Goal: Communication & Community: Answer question/provide support

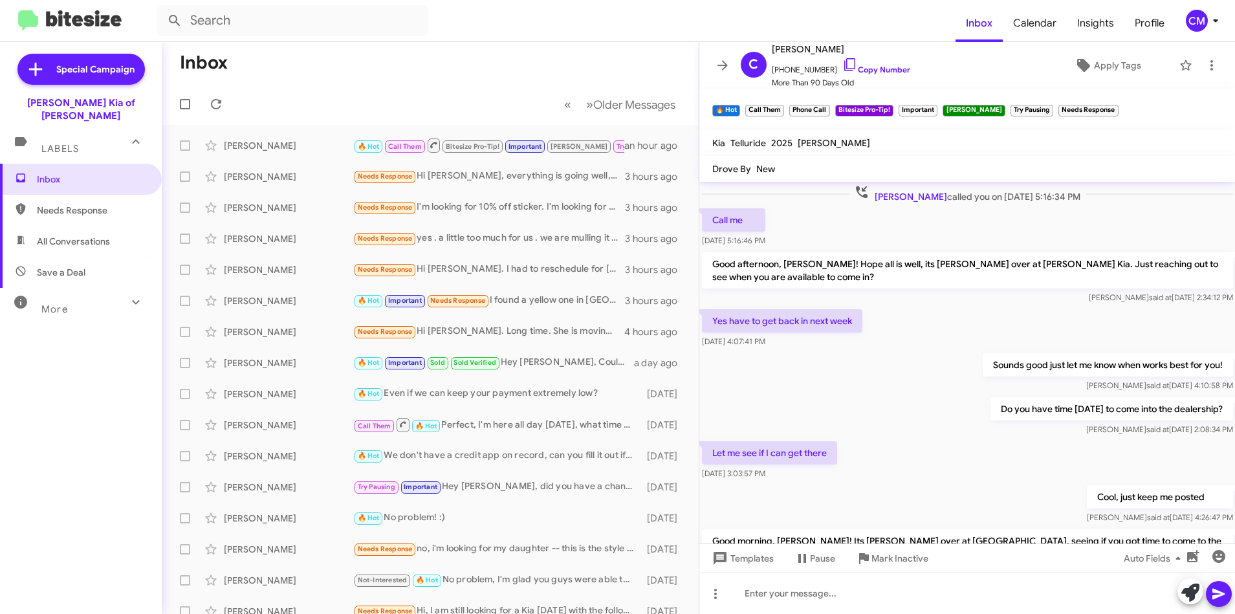
scroll to position [560, 0]
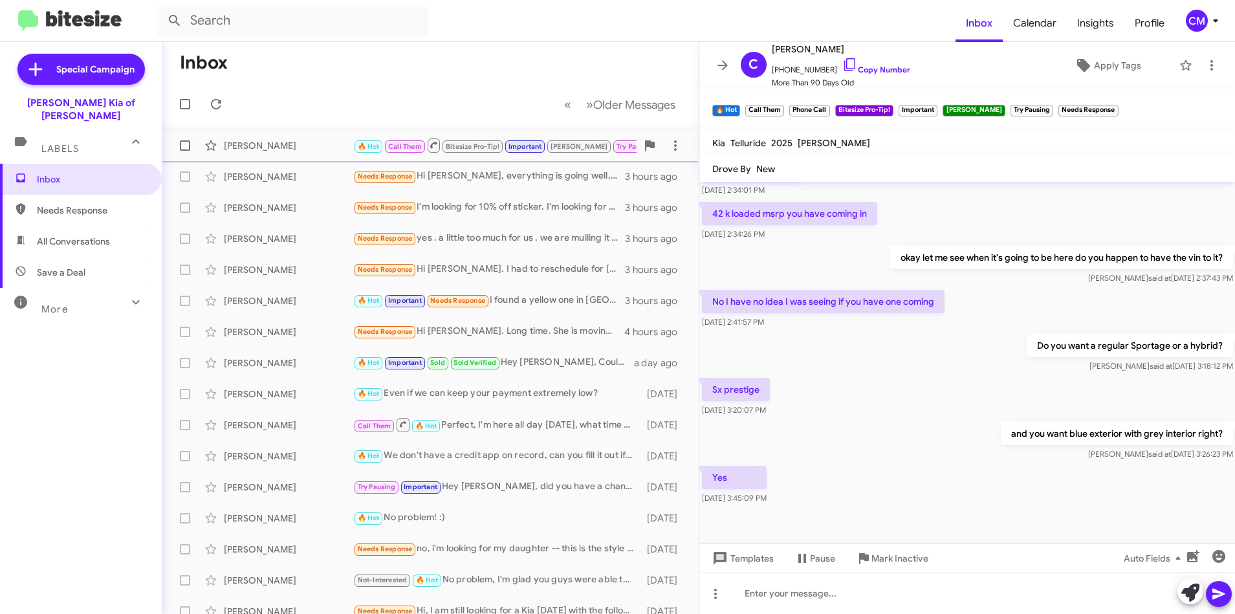
click at [495, 153] on span "🔥 Hot Call Them Bitesize Pro-Tip! Important [PERSON_NAME] Try Pausing Needs Res…" at bounding box center [537, 145] width 369 height 16
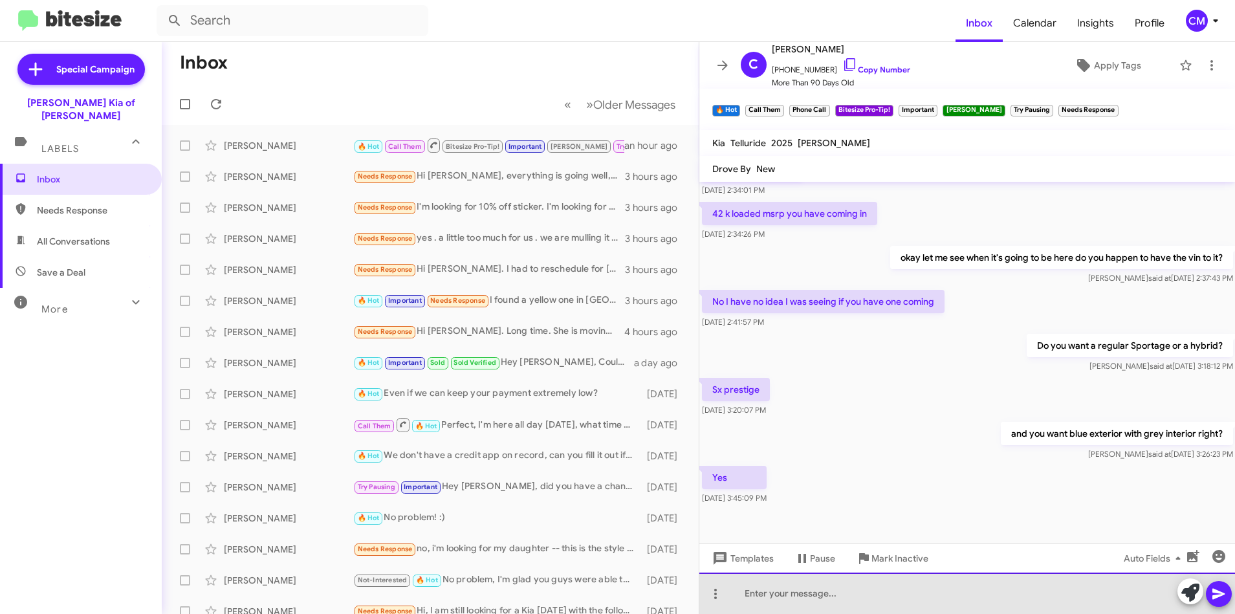
click at [876, 603] on div at bounding box center [967, 592] width 536 height 41
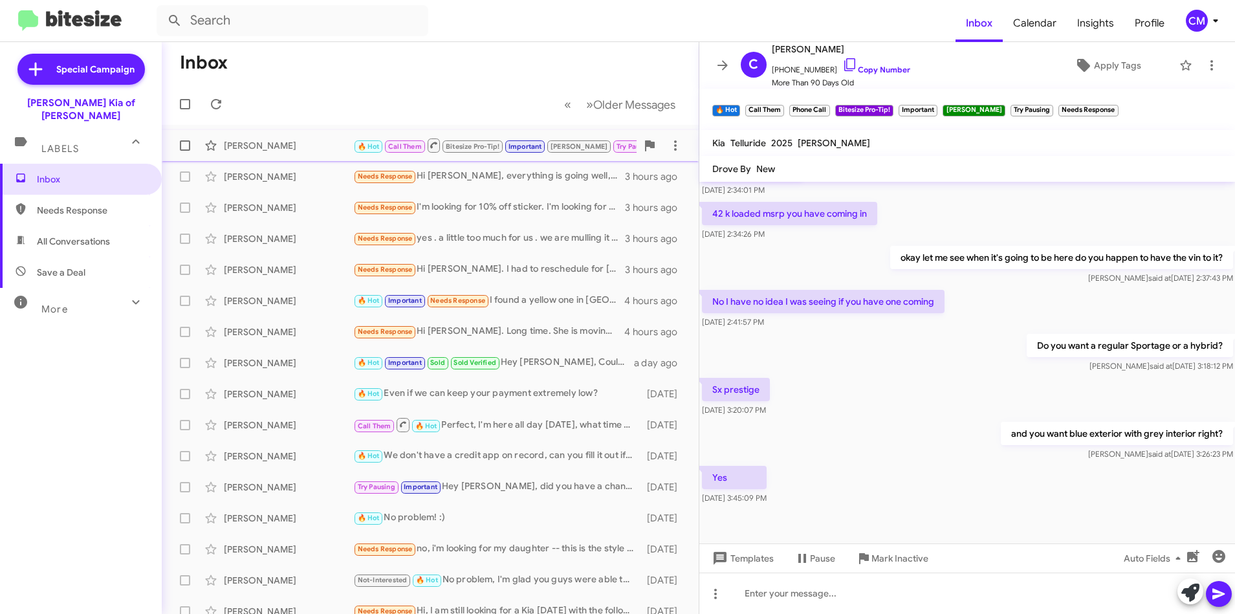
click at [354, 140] on span "🔥 Hot" at bounding box center [368, 146] width 30 height 12
click at [854, 589] on div at bounding box center [967, 592] width 536 height 41
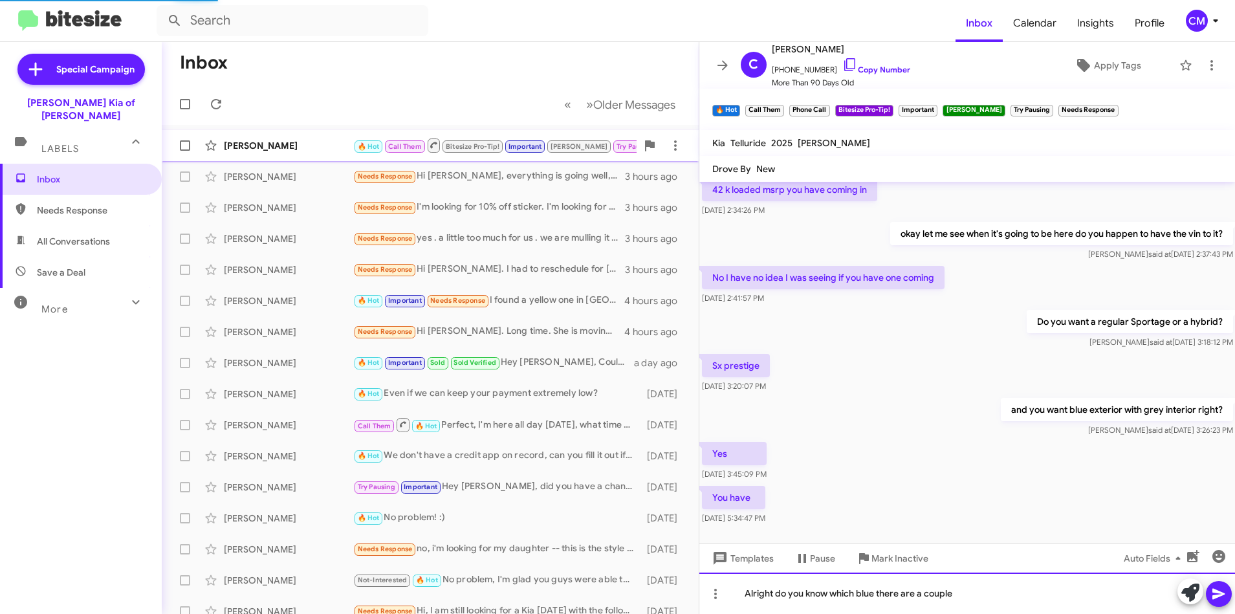
scroll to position [596, 0]
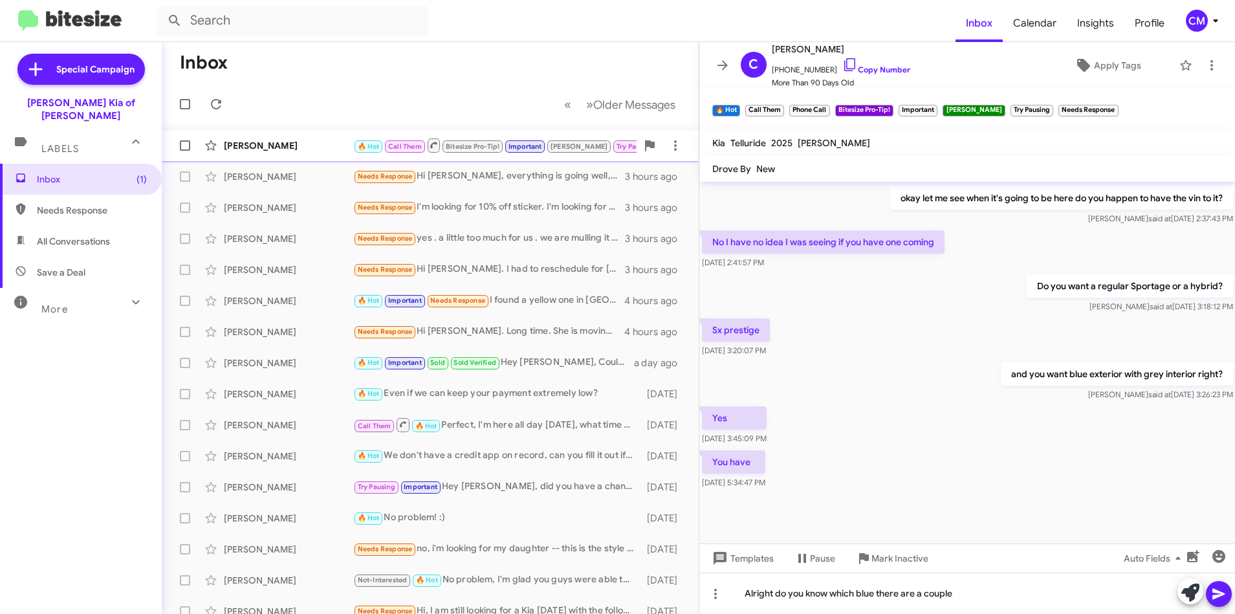
click at [228, 149] on div "[PERSON_NAME]" at bounding box center [288, 145] width 129 height 13
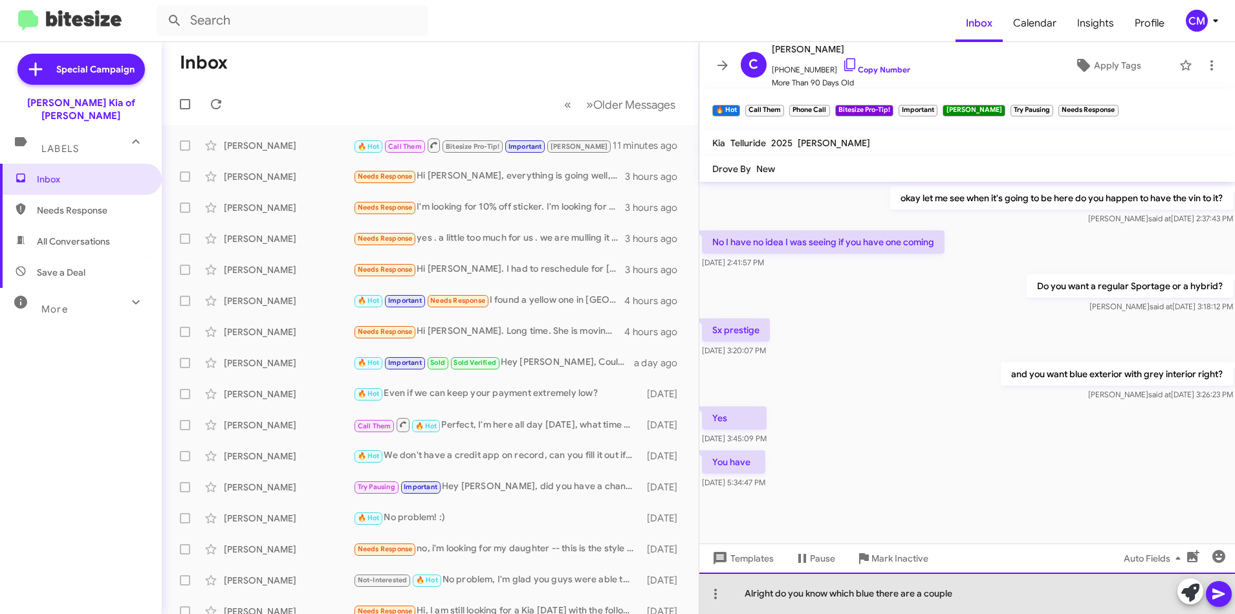
click at [958, 593] on div "Alright do you know which blue there are a couple" at bounding box center [967, 592] width 536 height 41
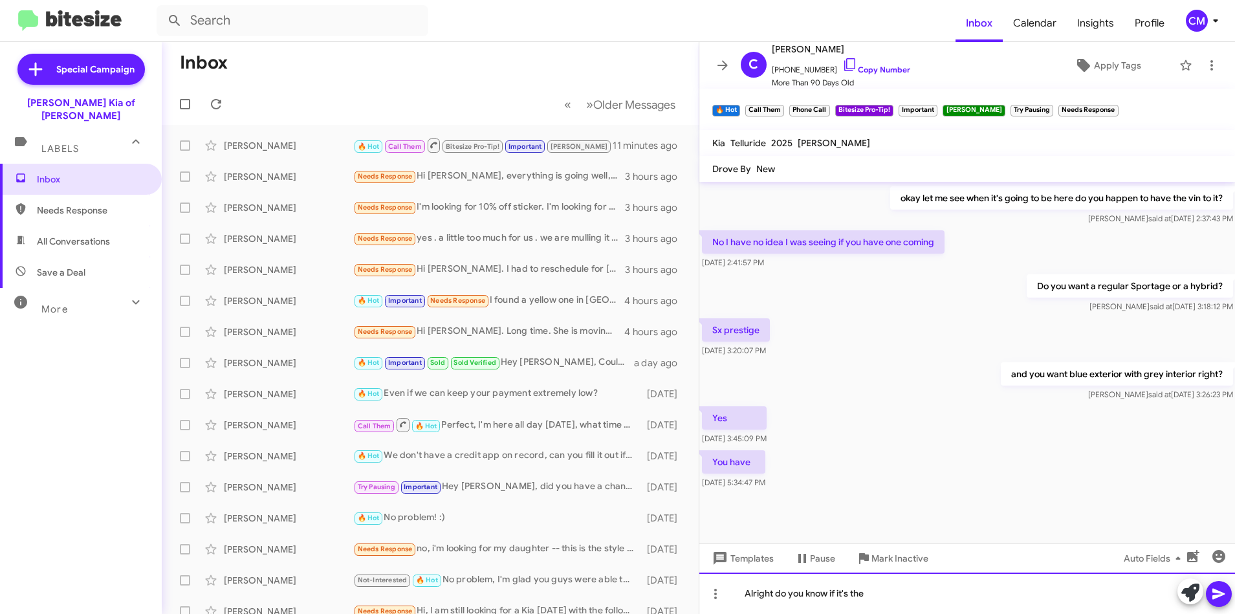
click at [911, 600] on div "Alright do you know if it's the" at bounding box center [967, 592] width 536 height 41
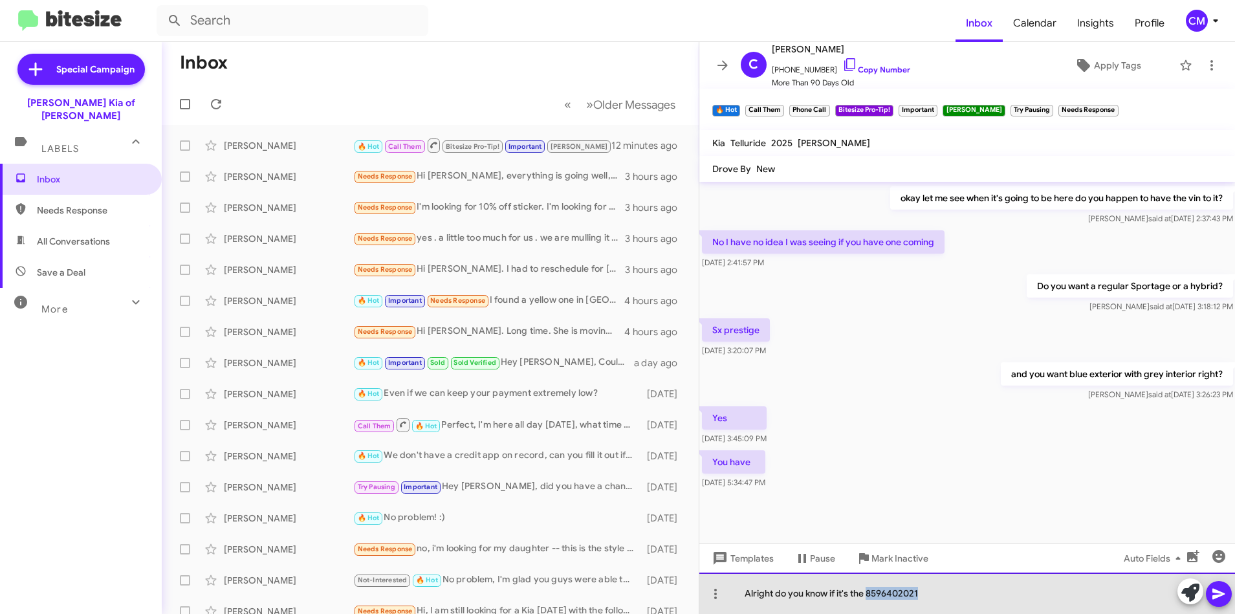
drag, startPoint x: 945, startPoint y: 600, endPoint x: 867, endPoint y: 588, distance: 79.1
click at [867, 588] on div "Alright do you know if it's the 8596402021" at bounding box center [967, 592] width 536 height 41
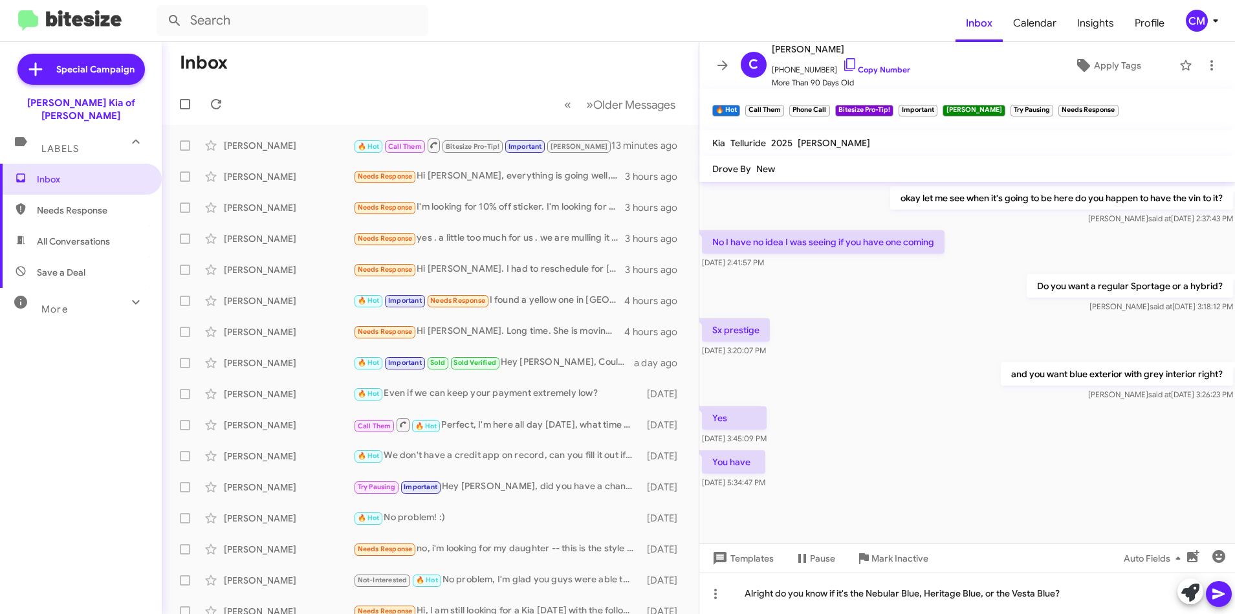
click at [1223, 592] on icon at bounding box center [1219, 594] width 16 height 16
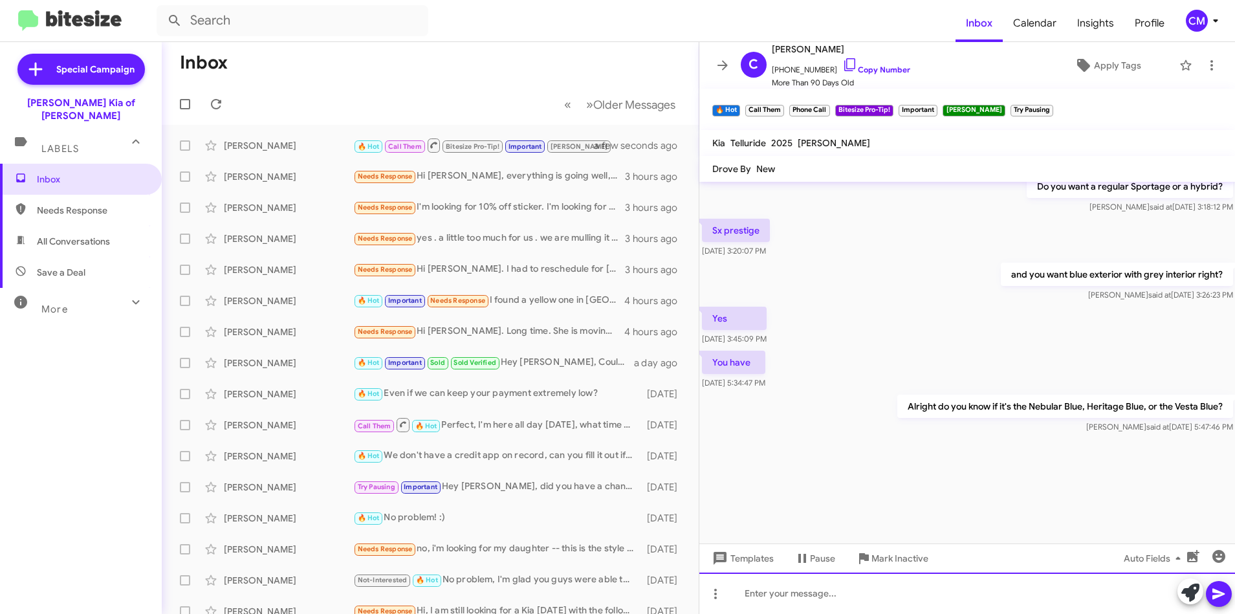
scroll to position [1586, 0]
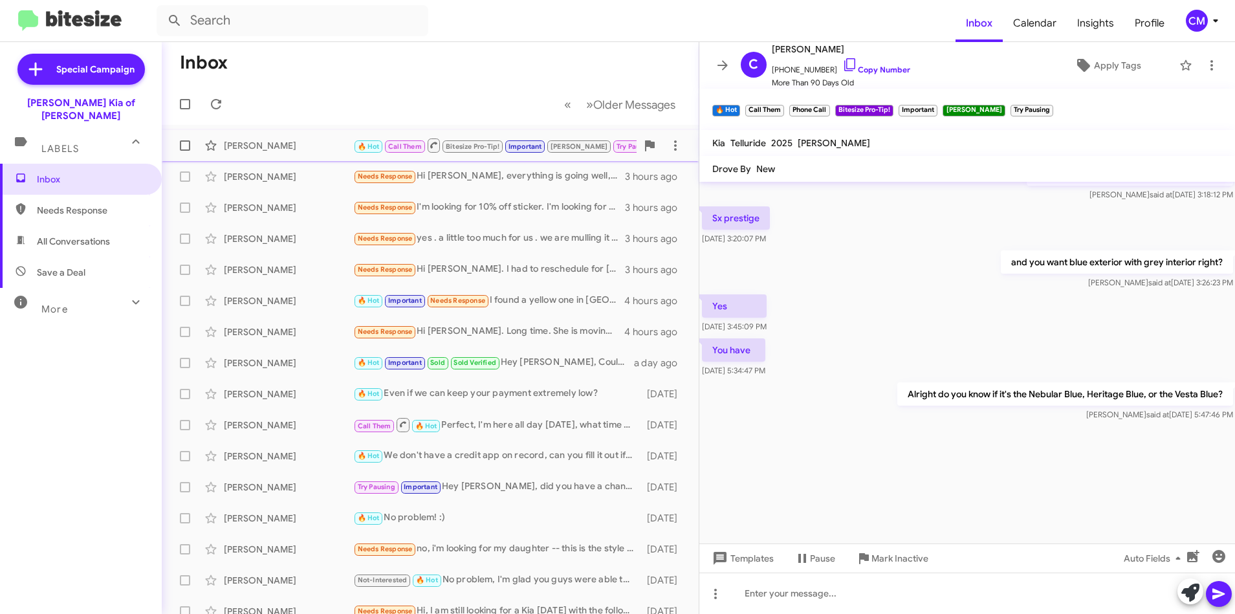
click at [334, 153] on div "[PERSON_NAME] 🔥 Hot Call Them Bitesize Pro-Tip! Important [PERSON_NAME] Try Pau…" at bounding box center [430, 146] width 516 height 26
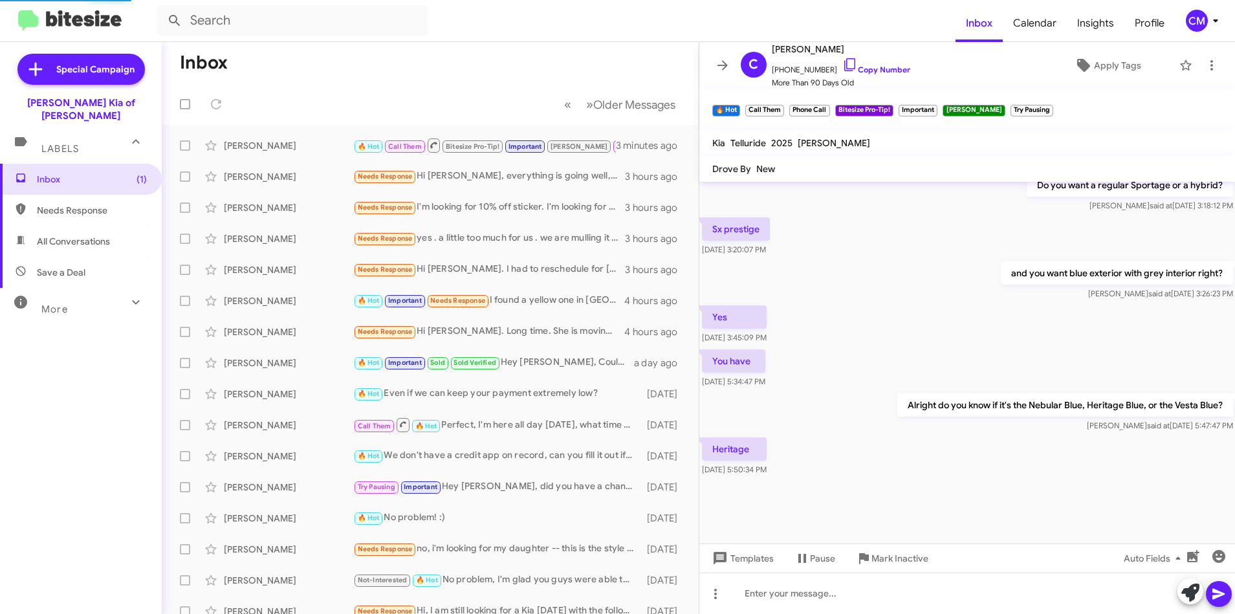
scroll to position [583, 0]
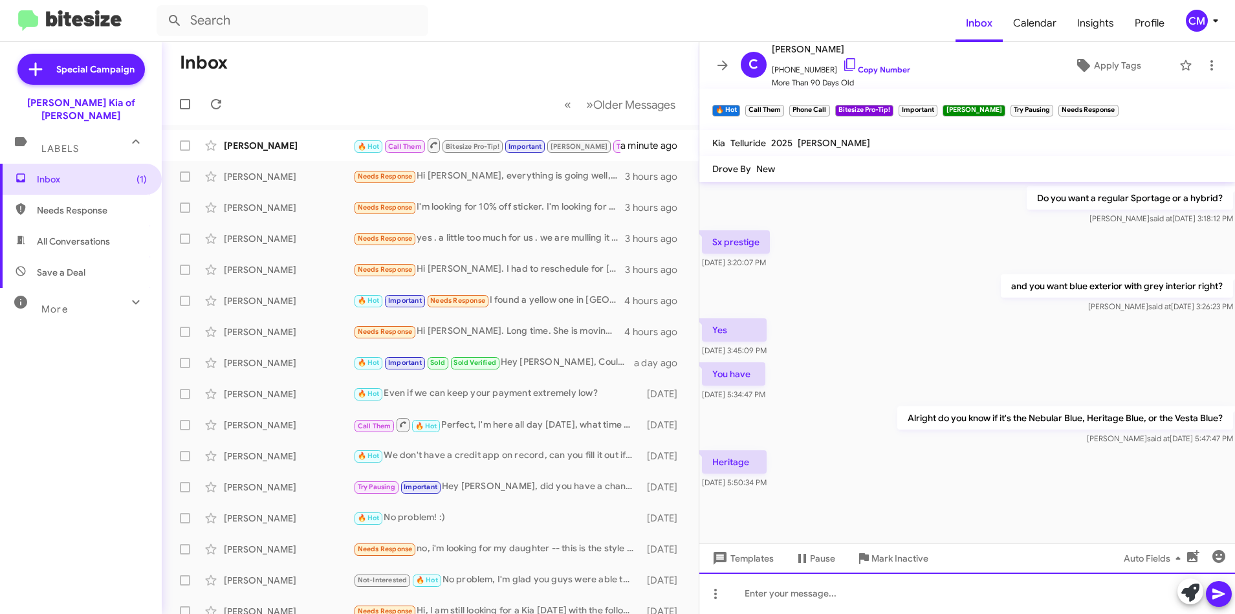
click at [862, 596] on div at bounding box center [967, 592] width 536 height 41
click at [1219, 588] on icon at bounding box center [1219, 594] width 16 height 16
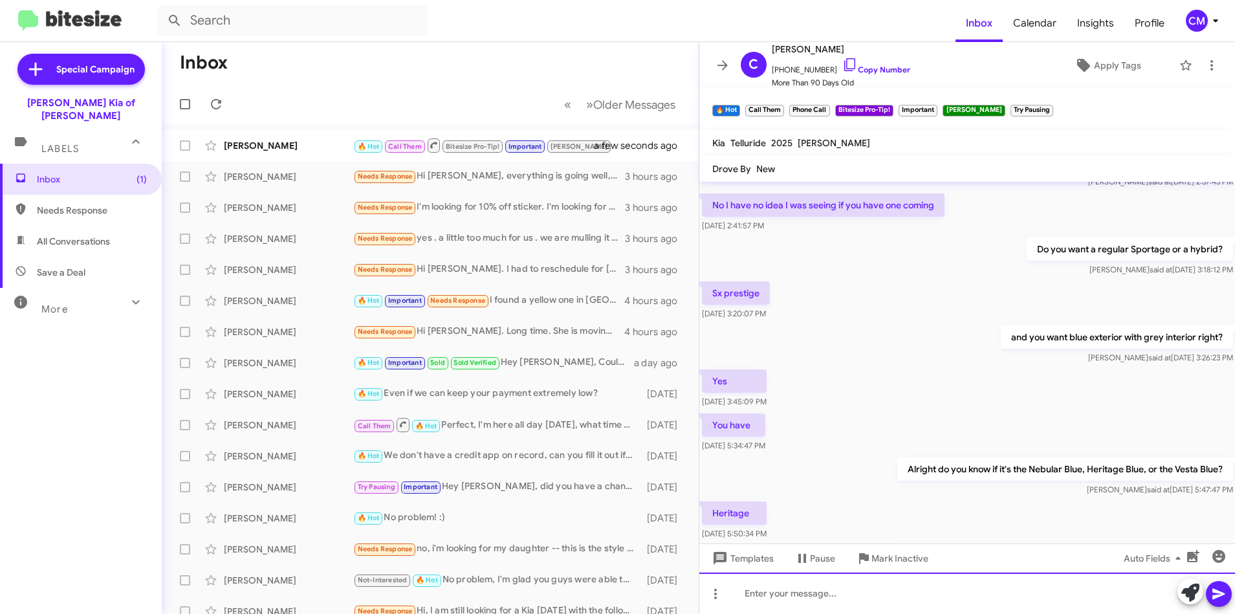
scroll to position [1586, 0]
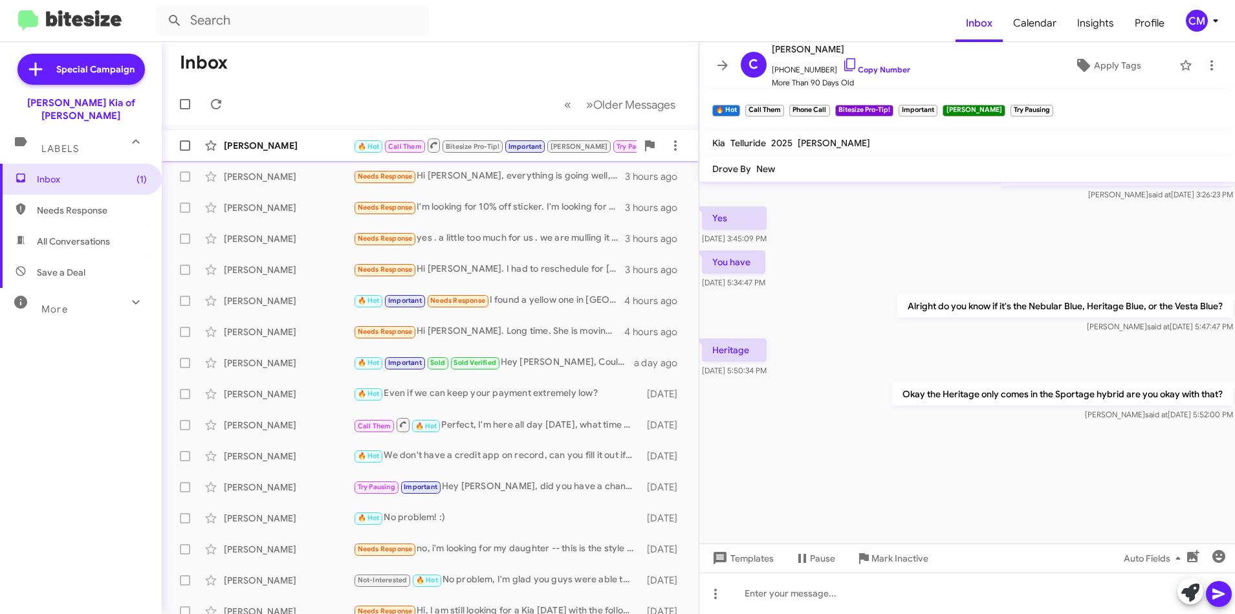
click at [278, 138] on div "[PERSON_NAME] 🔥 Hot Call Them Bitesize Pro-Tip! Important [PERSON_NAME] Try Pau…" at bounding box center [430, 146] width 516 height 26
click at [844, 66] on icon at bounding box center [849, 64] width 11 height 13
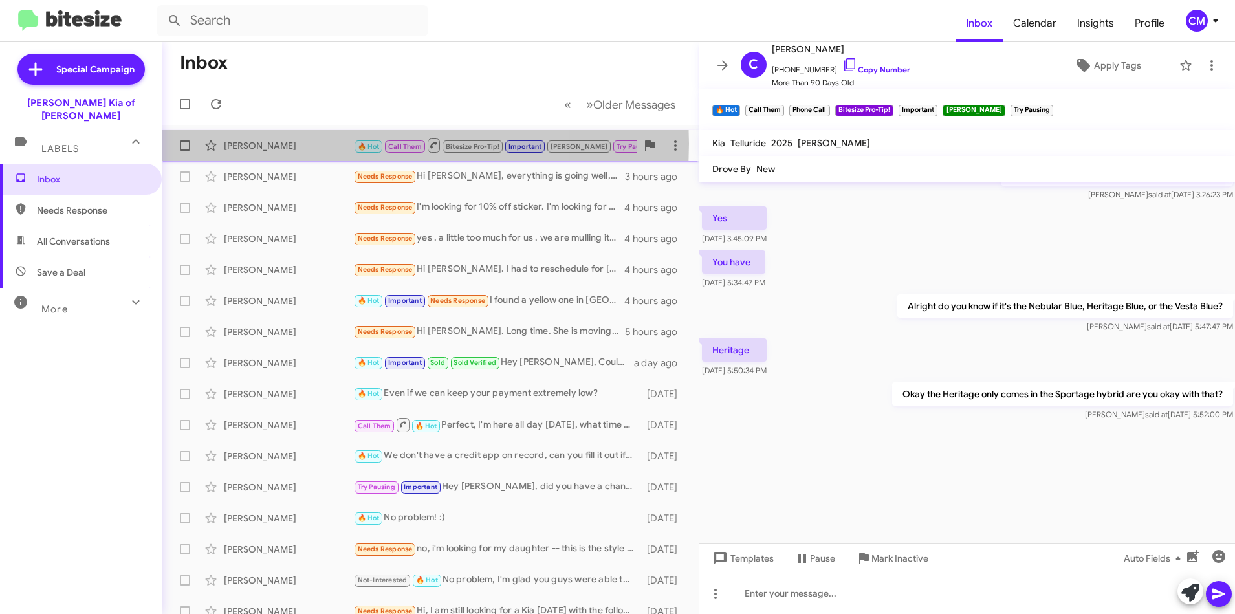
click at [301, 144] on div "[PERSON_NAME]" at bounding box center [288, 145] width 129 height 13
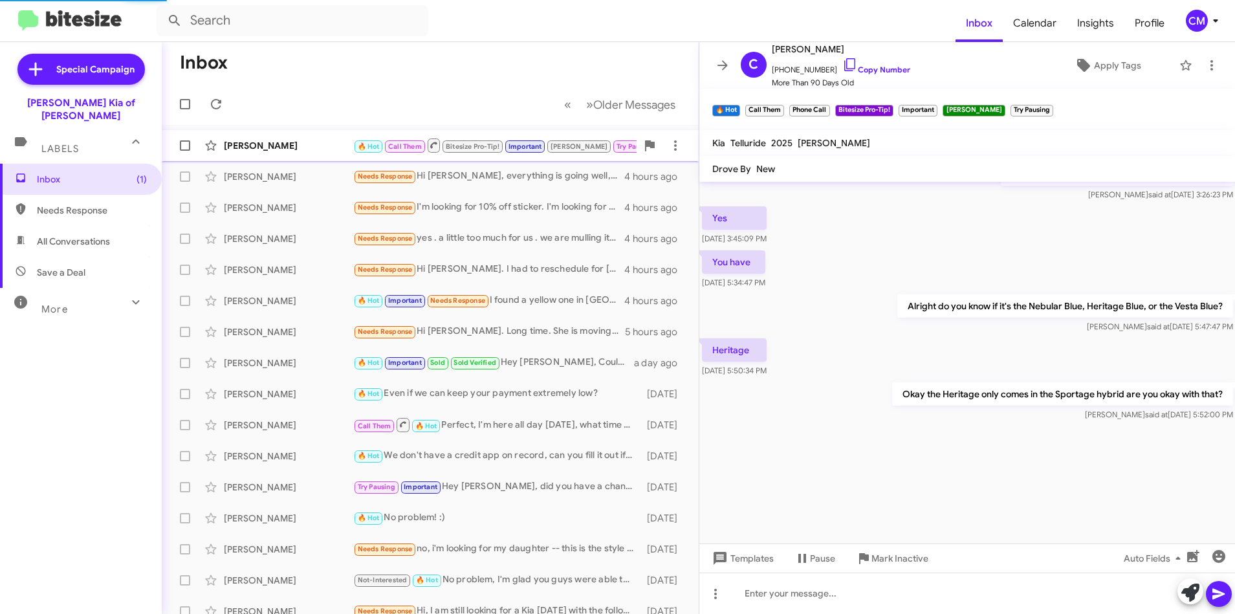
scroll to position [583, 0]
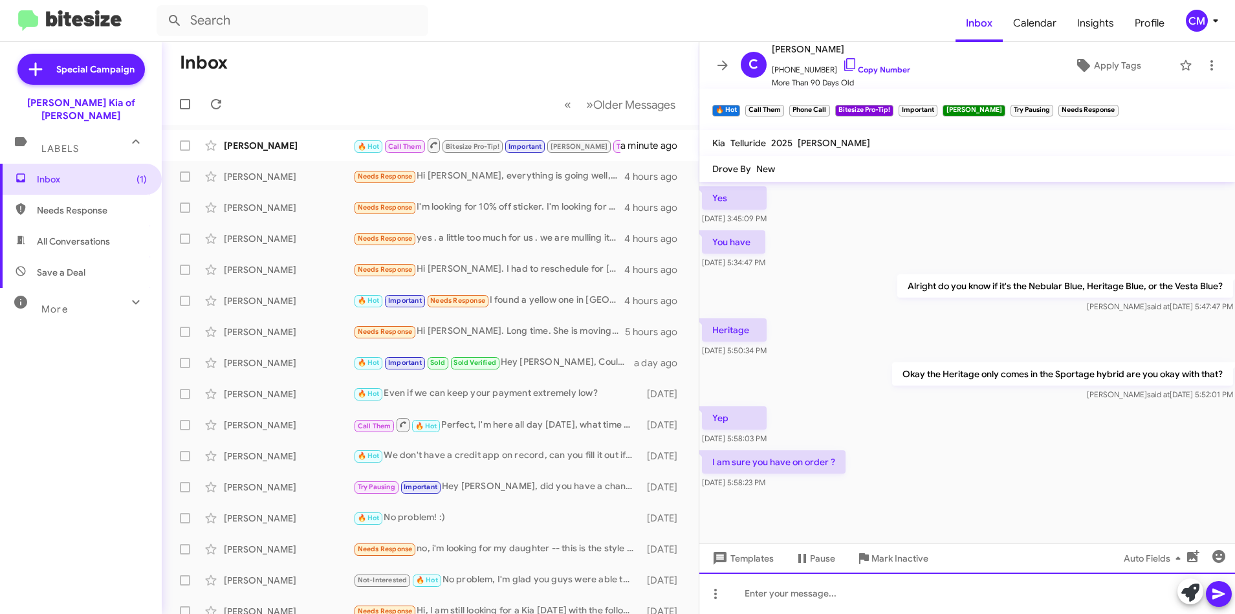
click at [825, 612] on div at bounding box center [967, 592] width 536 height 41
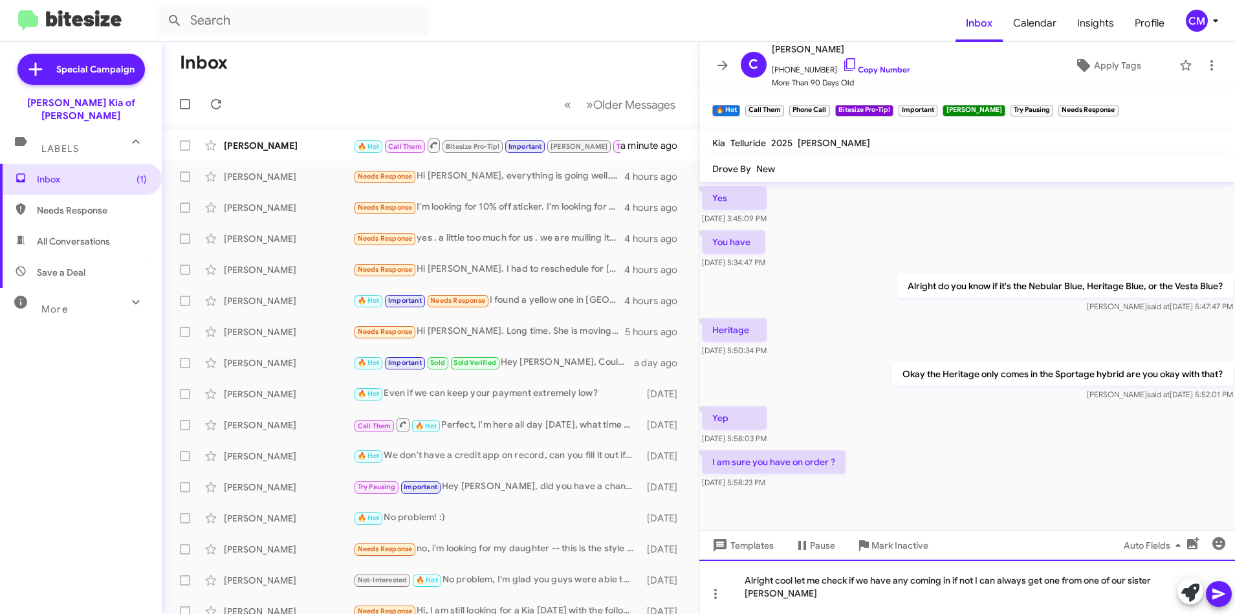
scroll to position [596, 0]
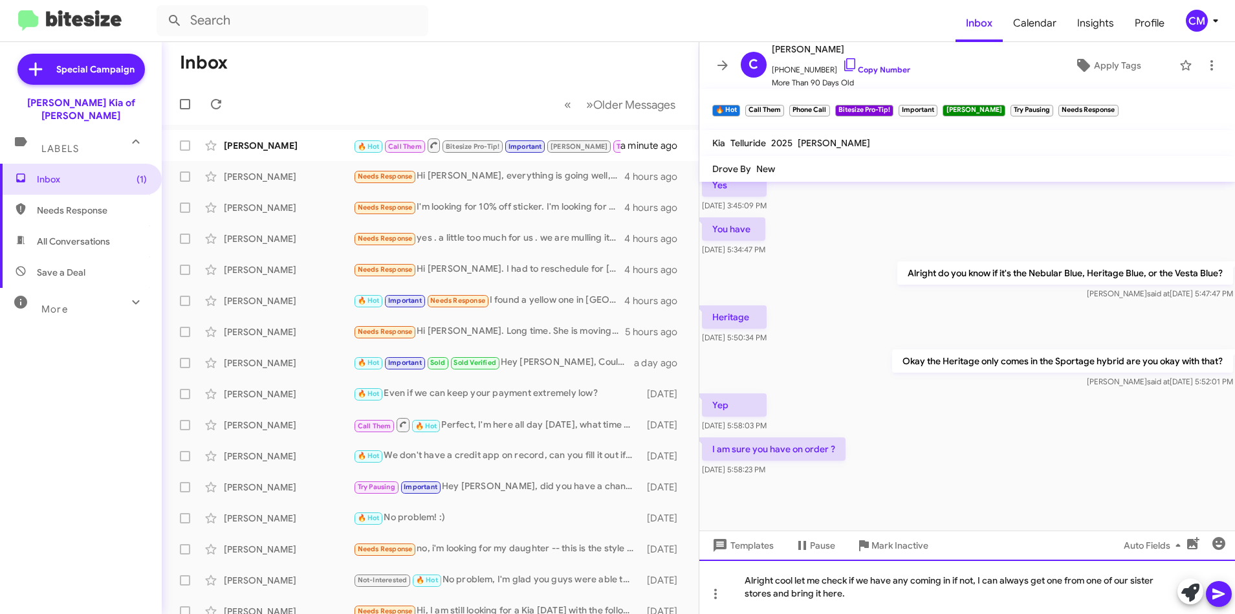
click at [910, 601] on div "Alright cool let me check if we have any coming in if not, I can always get one…" at bounding box center [967, 586] width 536 height 54
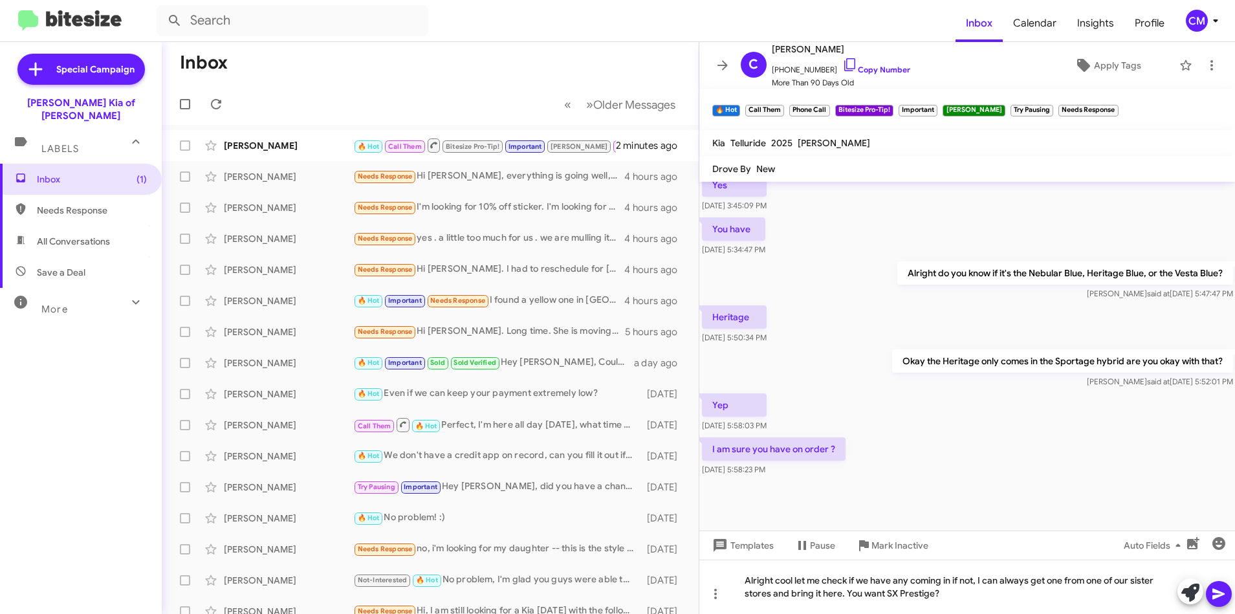
click at [1225, 593] on icon at bounding box center [1219, 594] width 16 height 16
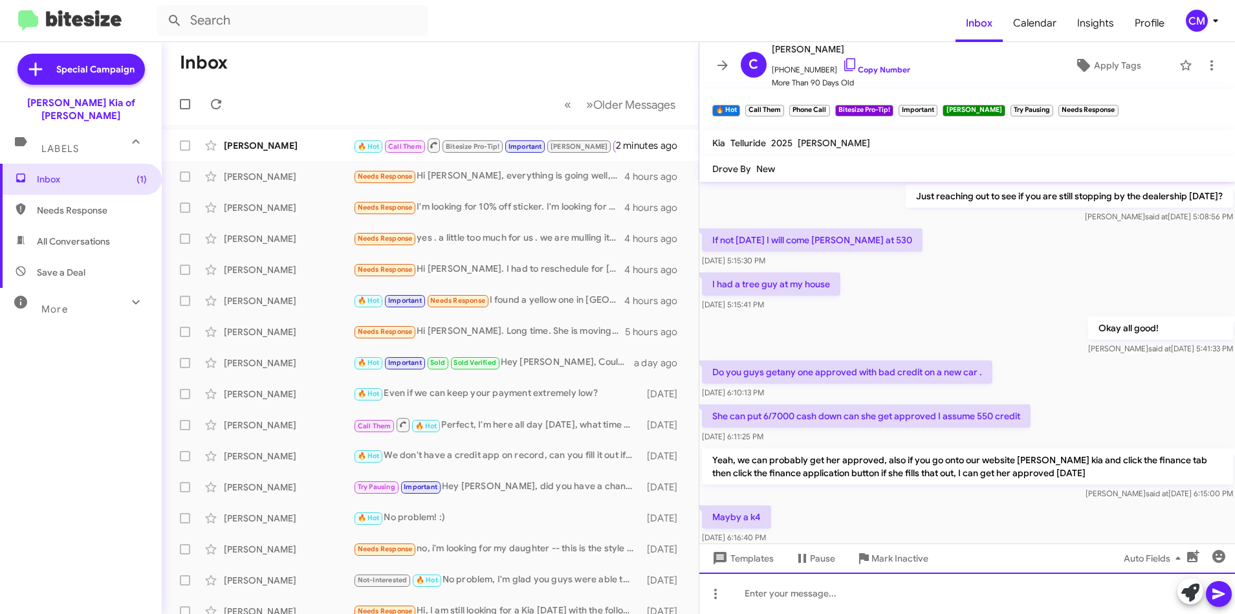
scroll to position [65, 0]
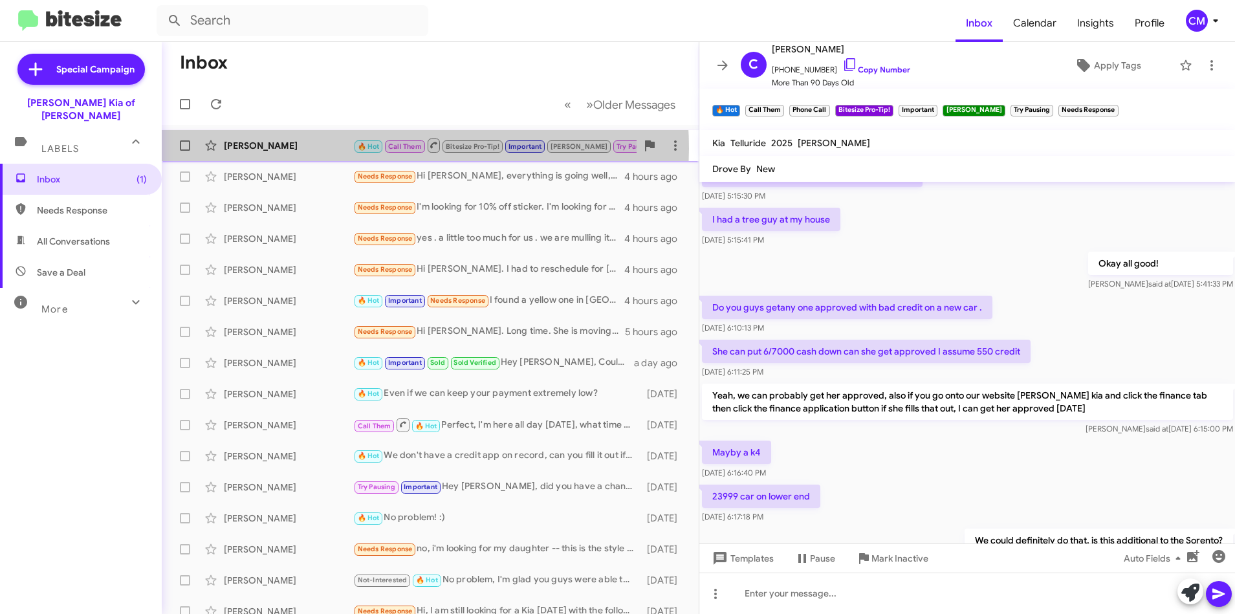
click at [336, 149] on div "[PERSON_NAME]" at bounding box center [288, 145] width 129 height 13
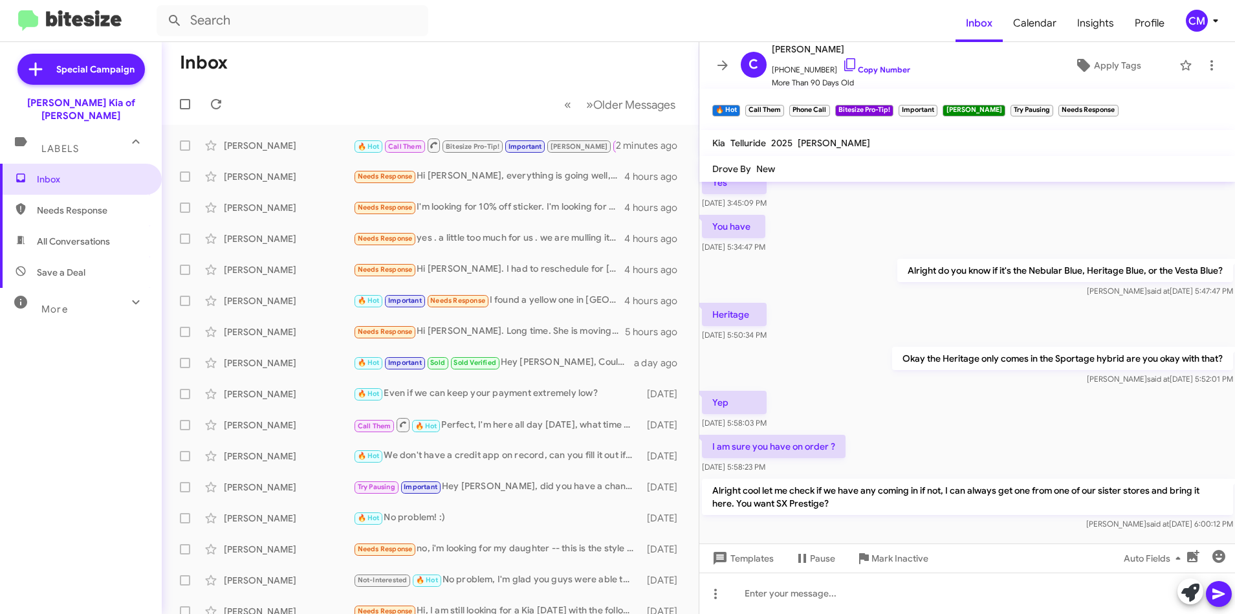
scroll to position [1599, 0]
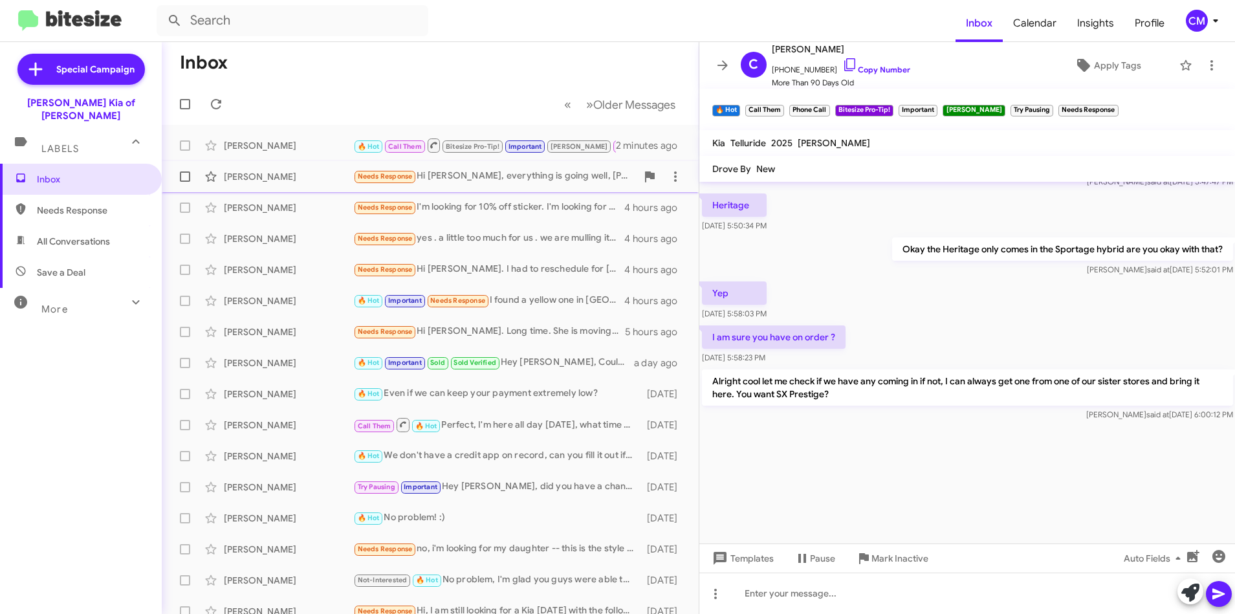
click at [274, 166] on div "[PERSON_NAME] Needs Response Hi [PERSON_NAME], everything is going well, [PERSO…" at bounding box center [430, 177] width 516 height 26
click at [303, 145] on div "[PERSON_NAME]" at bounding box center [288, 145] width 129 height 13
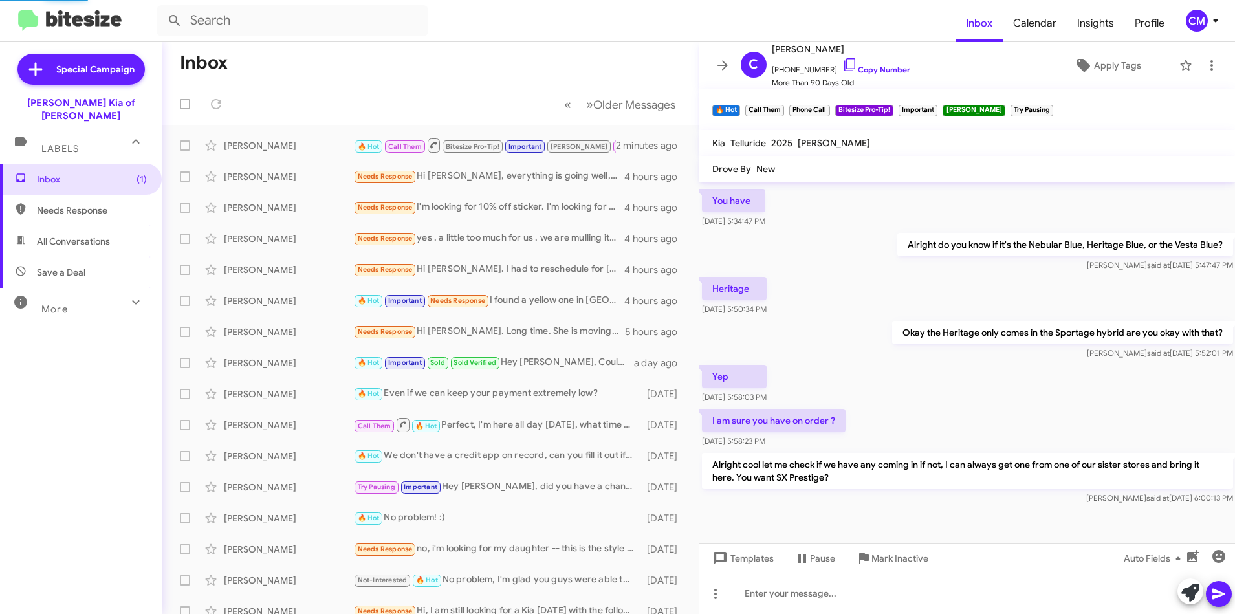
scroll to position [596, 0]
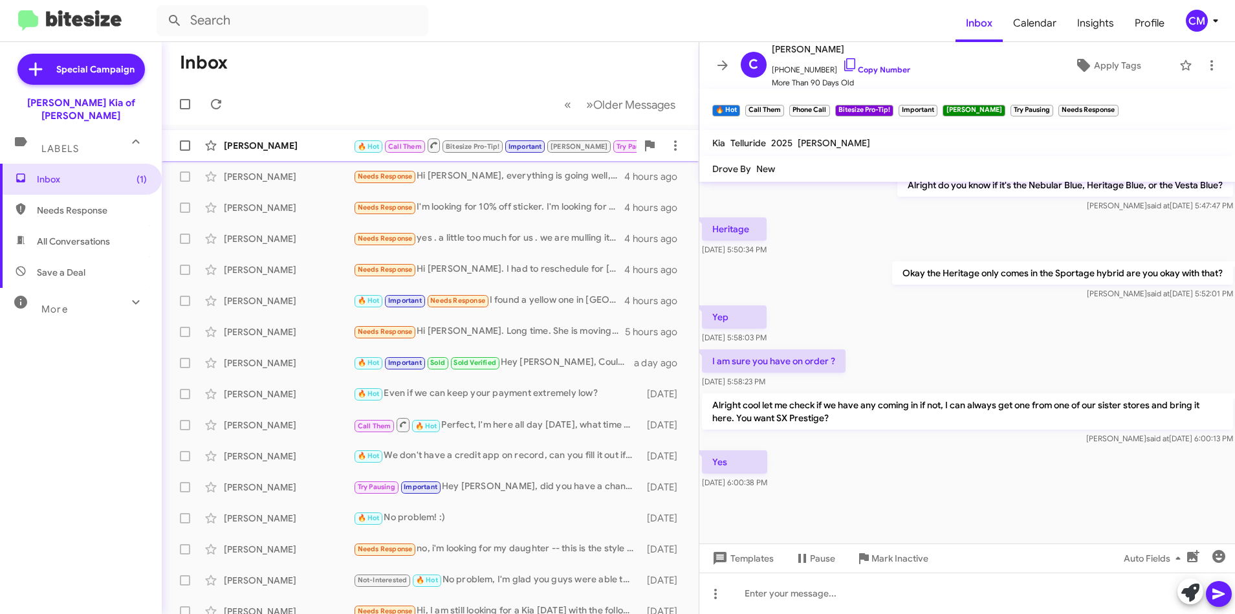
click at [318, 147] on div "[PERSON_NAME]" at bounding box center [288, 145] width 129 height 13
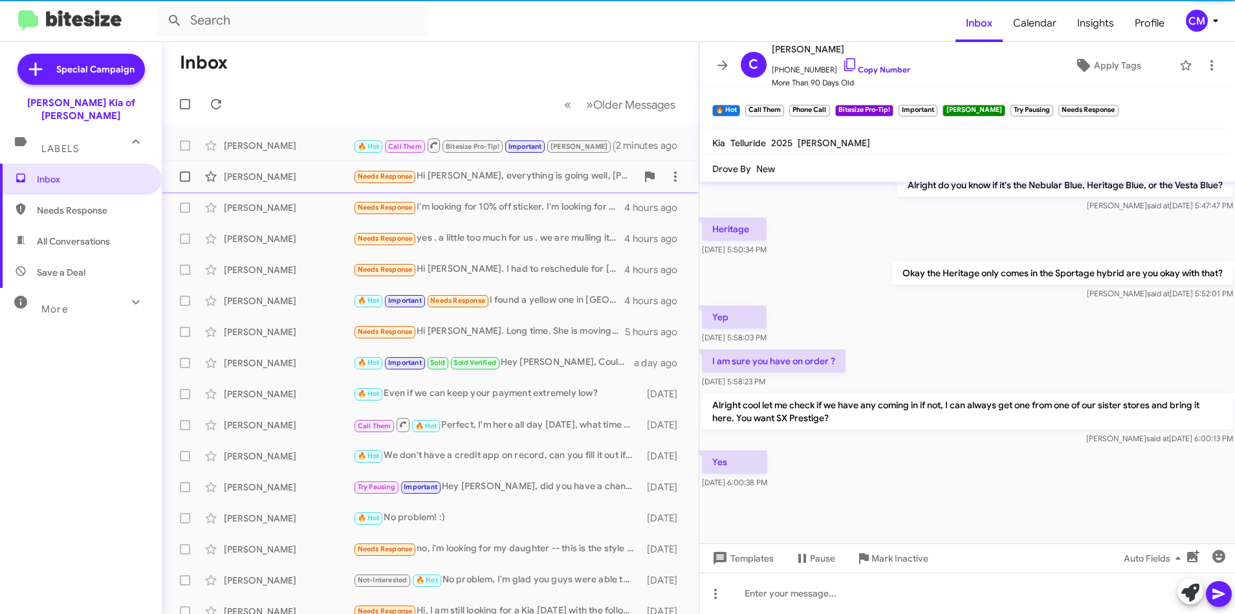
click at [274, 188] on div "[PERSON_NAME] Needs Response Hi [PERSON_NAME], everything is going well, [PERSO…" at bounding box center [430, 177] width 516 height 26
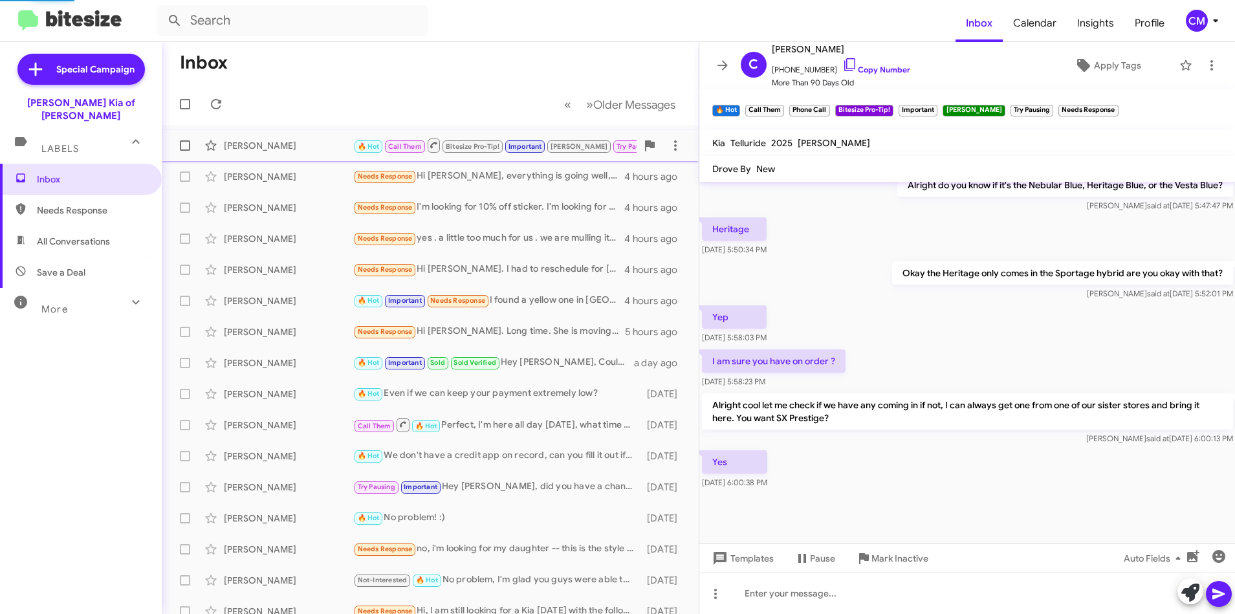
click at [284, 143] on div "[PERSON_NAME]" at bounding box center [288, 145] width 129 height 13
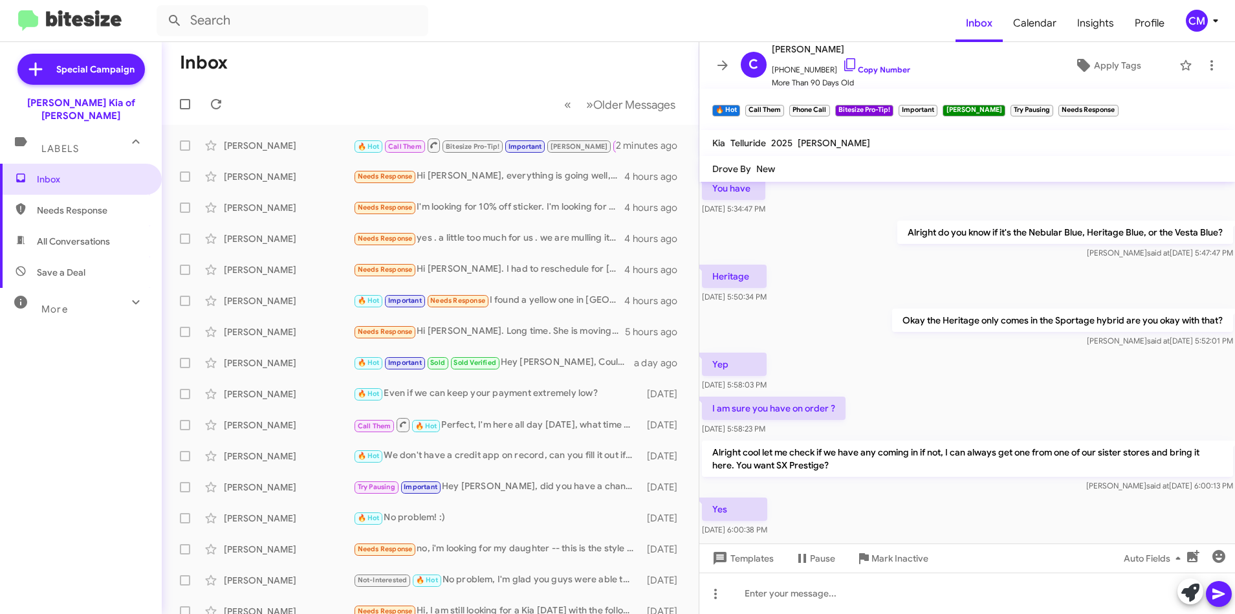
scroll to position [596, 0]
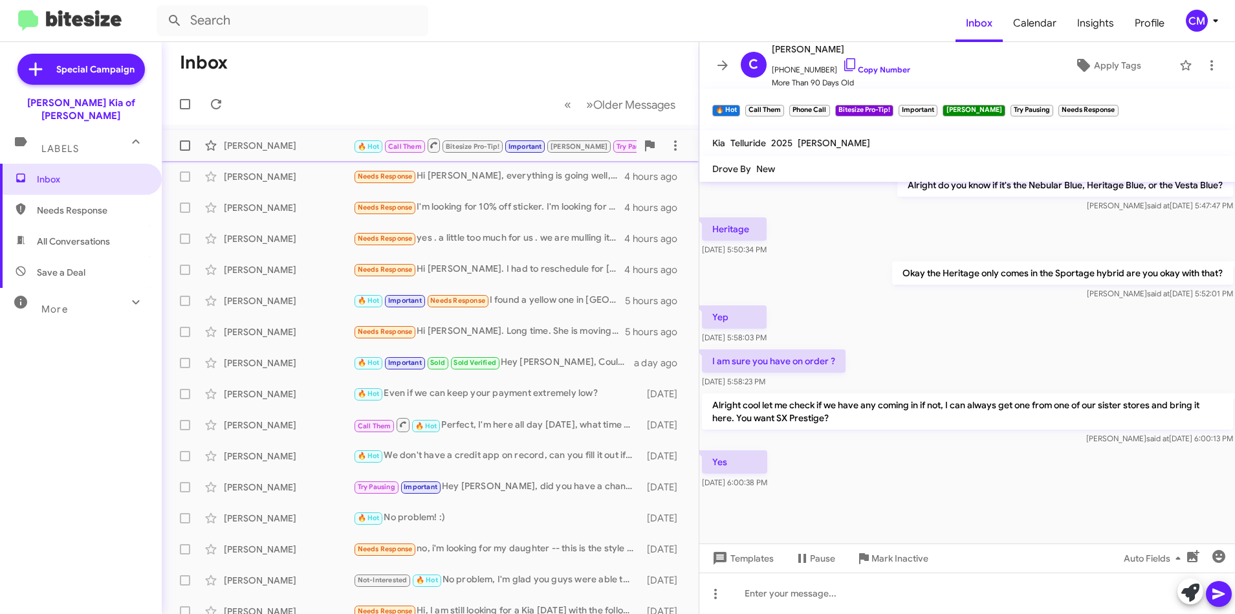
click at [248, 138] on div "[PERSON_NAME] 🔥 Hot Call Them Bitesize Pro-Tip! Important [PERSON_NAME] Try Pau…" at bounding box center [430, 146] width 516 height 26
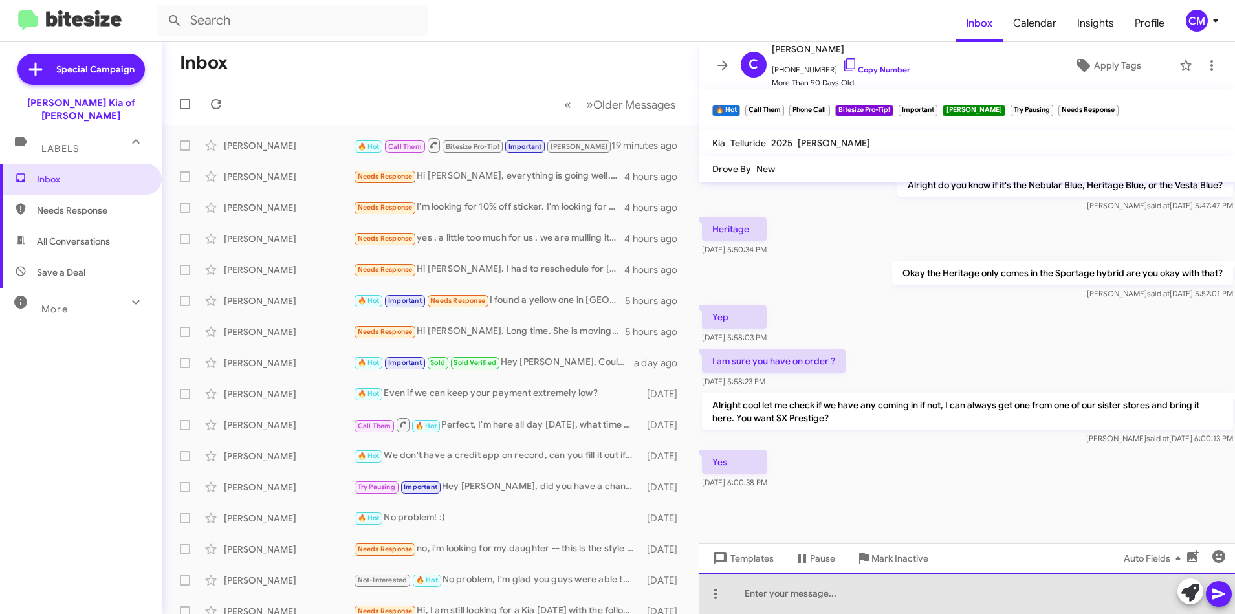
click at [862, 606] on div at bounding box center [967, 592] width 536 height 41
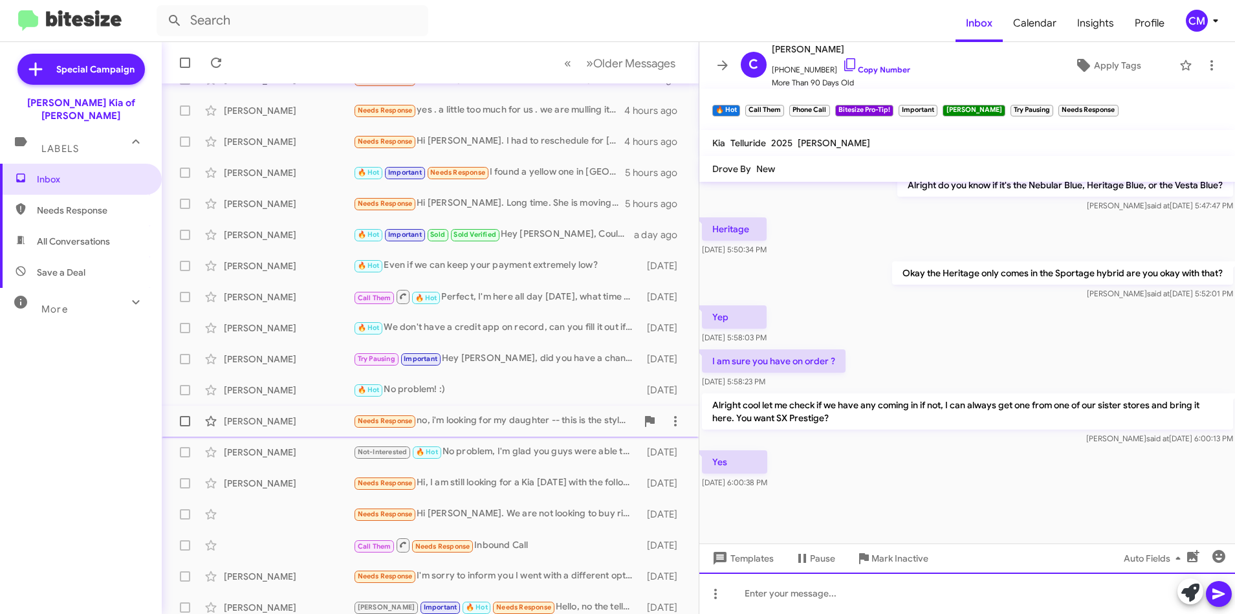
scroll to position [129, 0]
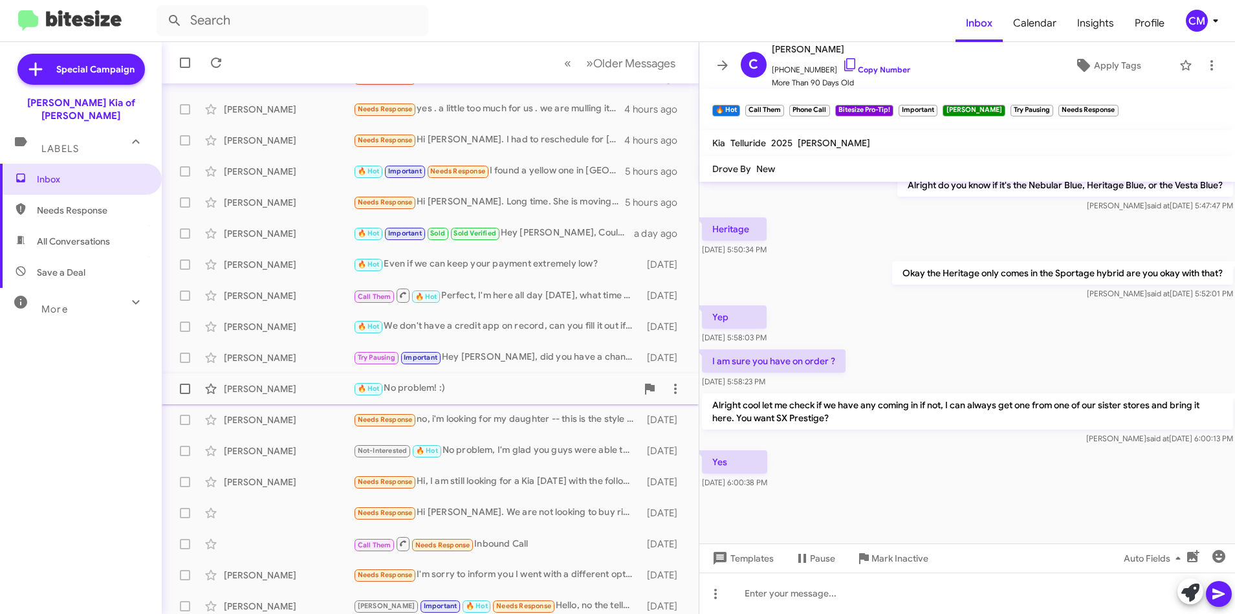
click at [312, 399] on div "[PERSON_NAME] 🔥 Hot No problem! :) [DATE]" at bounding box center [430, 389] width 516 height 26
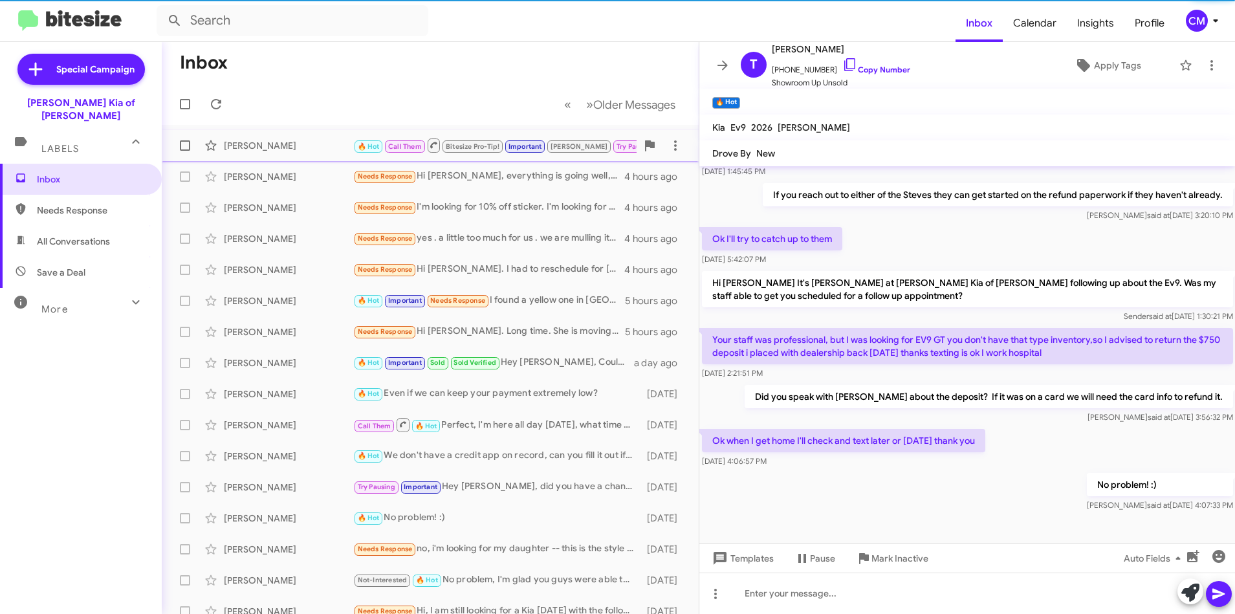
click at [321, 144] on div "[PERSON_NAME]" at bounding box center [288, 145] width 129 height 13
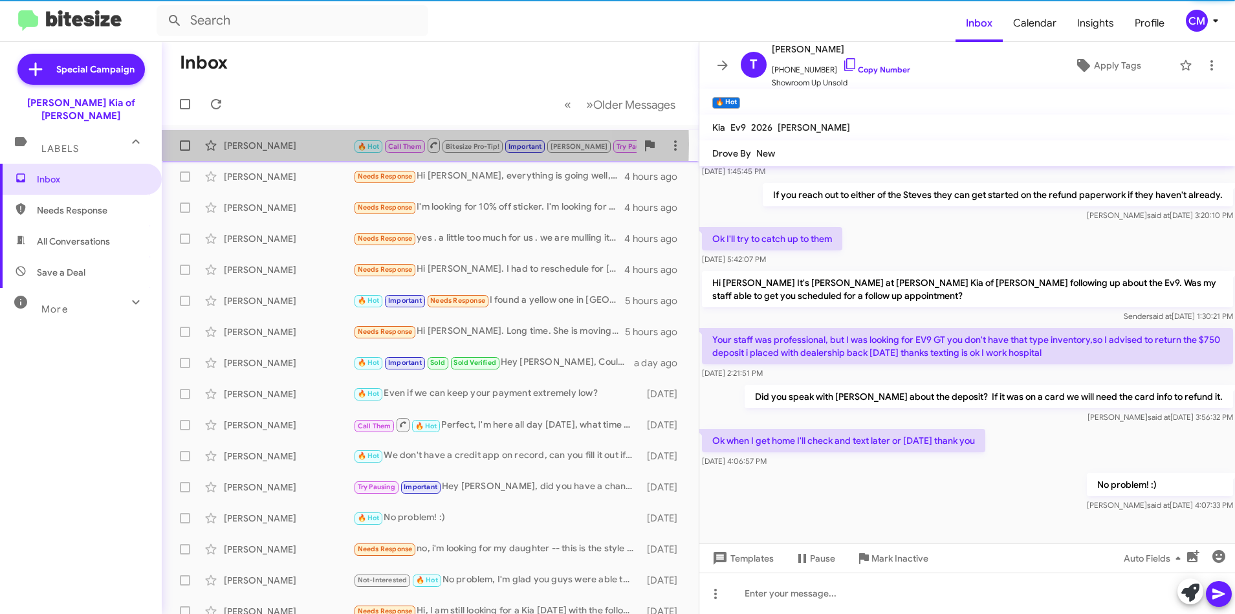
scroll to position [580, 0]
